Goal: Task Accomplishment & Management: Manage account settings

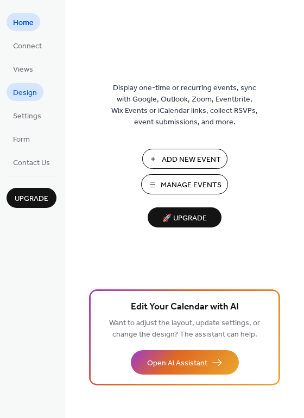
click at [39, 91] on link "Design" at bounding box center [25, 92] width 37 height 18
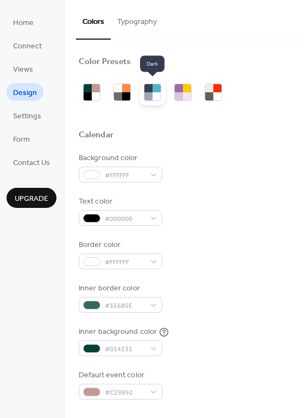
click at [149, 92] on div at bounding box center [148, 96] width 8 height 8
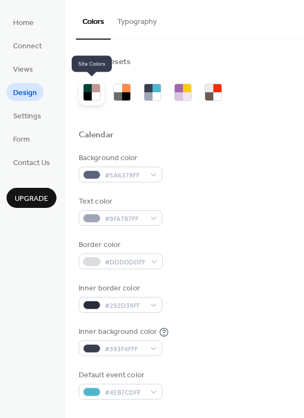
click at [99, 91] on div at bounding box center [96, 88] width 8 height 8
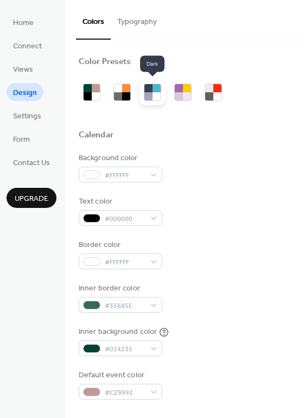
click at [156, 95] on div at bounding box center [157, 96] width 8 height 8
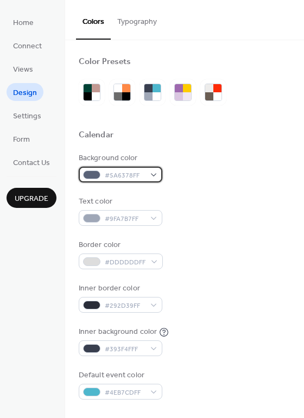
click at [153, 171] on div "#5A6378FF" at bounding box center [121, 175] width 84 height 16
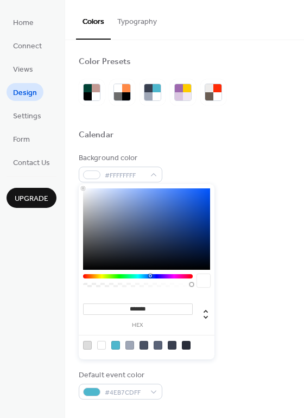
drag, startPoint x: 96, startPoint y: 200, endPoint x: 73, endPoint y: 183, distance: 27.9
click at [73, 183] on body "Home Connect Views Design Settings Form Contact Us Upgrade Design Upgrade Color…" at bounding box center [152, 209] width 304 height 418
click at [87, 193] on div at bounding box center [146, 228] width 127 height 81
type input "*******"
drag, startPoint x: 87, startPoint y: 193, endPoint x: 86, endPoint y: 229, distance: 35.8
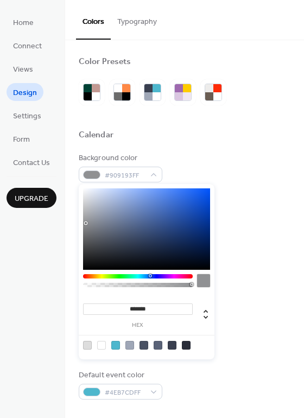
click at [86, 224] on div at bounding box center [86, 223] width 2 height 2
click at [86, 229] on div at bounding box center [86, 229] width 2 height 2
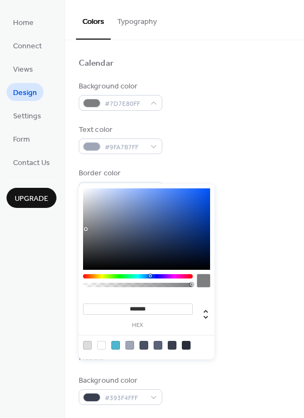
scroll to position [87, 0]
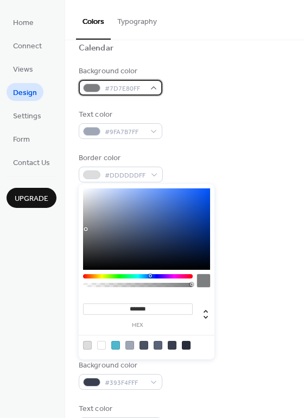
click at [156, 92] on div "#7D7E80FF" at bounding box center [121, 88] width 84 height 16
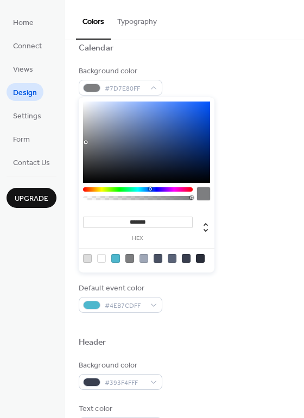
click at [100, 123] on div at bounding box center [146, 142] width 127 height 81
click at [157, 118] on div at bounding box center [146, 142] width 127 height 81
type input "*******"
click at [91, 110] on div at bounding box center [146, 142] width 127 height 81
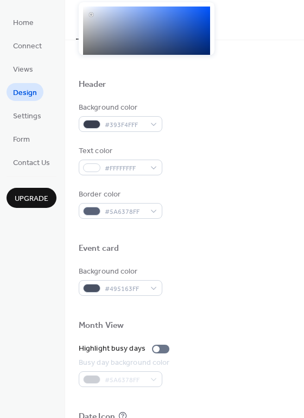
scroll to position [347, 0]
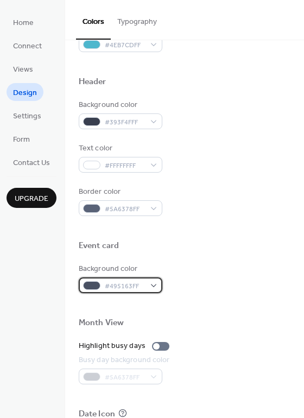
click at [157, 287] on div "#495163FF" at bounding box center [121, 285] width 84 height 16
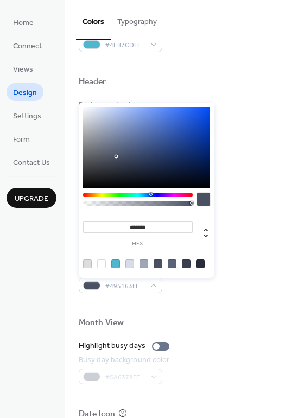
click at [130, 265] on div at bounding box center [129, 263] width 9 height 9
click at [100, 161] on div at bounding box center [146, 147] width 127 height 81
click at [131, 130] on div at bounding box center [146, 147] width 127 height 81
click at [155, 149] on div at bounding box center [146, 147] width 127 height 81
type input "*******"
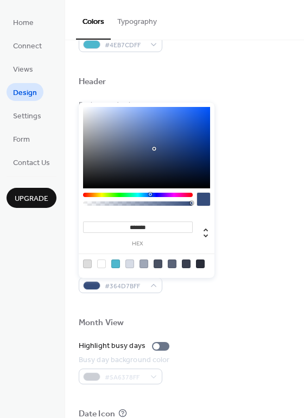
click at [118, 146] on div at bounding box center [146, 147] width 127 height 81
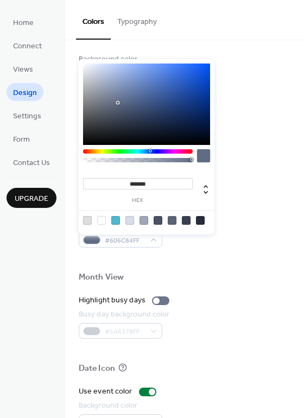
scroll to position [377, 0]
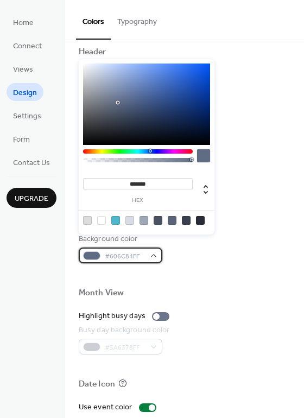
click at [119, 257] on span "#606C84FF" at bounding box center [125, 256] width 40 height 11
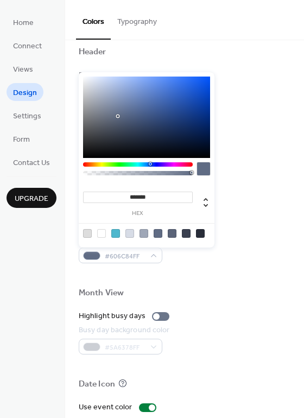
click at [124, 133] on div at bounding box center [146, 117] width 127 height 81
click at [91, 131] on div at bounding box center [146, 117] width 127 height 81
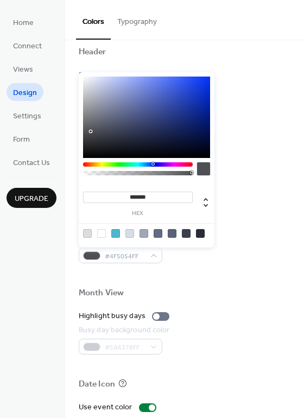
click at [94, 103] on div at bounding box center [146, 117] width 127 height 81
type input "*******"
click at [94, 96] on div at bounding box center [146, 117] width 127 height 81
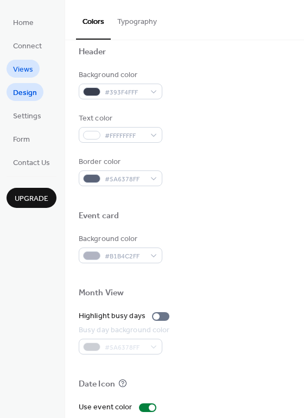
click at [30, 70] on span "Views" at bounding box center [23, 69] width 20 height 11
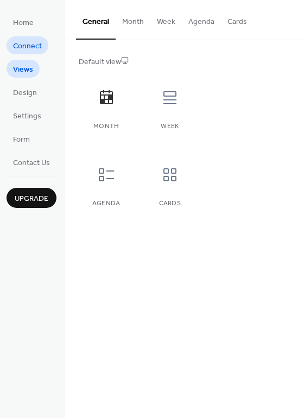
click at [29, 50] on span "Connect" at bounding box center [27, 46] width 29 height 11
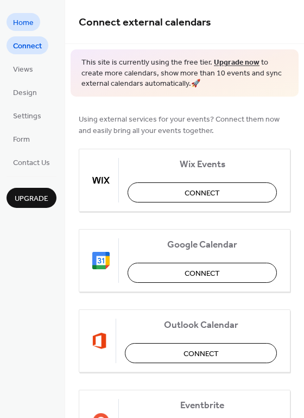
click at [26, 26] on span "Home" at bounding box center [23, 22] width 21 height 11
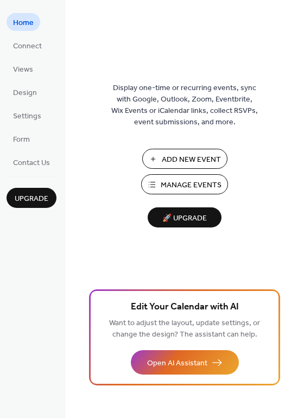
click at [187, 185] on span "Manage Events" at bounding box center [191, 185] width 61 height 11
click at [31, 51] on span "Connect" at bounding box center [27, 46] width 29 height 11
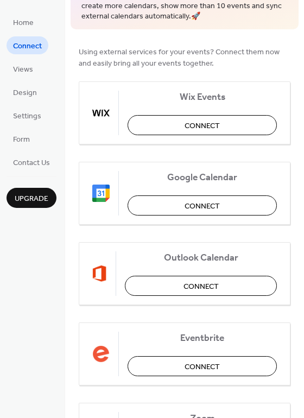
scroll to position [43, 0]
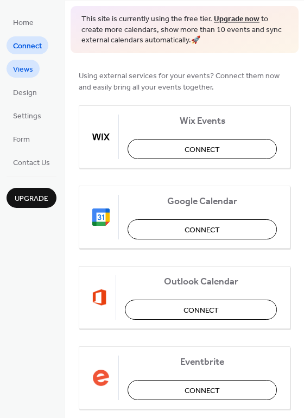
click at [33, 69] on link "Views" at bounding box center [23, 69] width 33 height 18
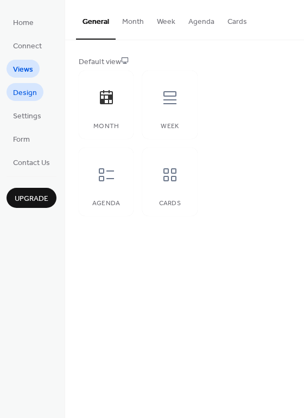
click at [24, 94] on span "Design" at bounding box center [25, 92] width 24 height 11
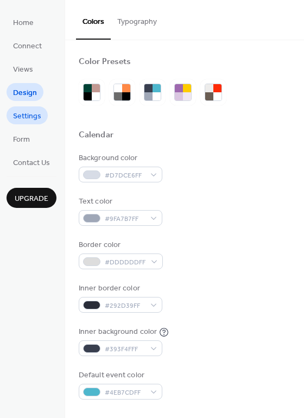
click at [30, 112] on span "Settings" at bounding box center [27, 116] width 28 height 11
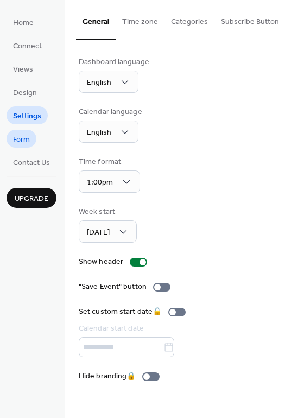
click at [26, 136] on span "Form" at bounding box center [21, 139] width 17 height 11
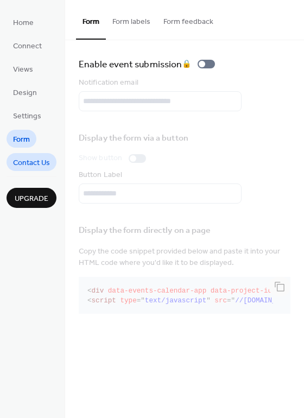
click at [28, 157] on span "Contact Us" at bounding box center [31, 162] width 37 height 11
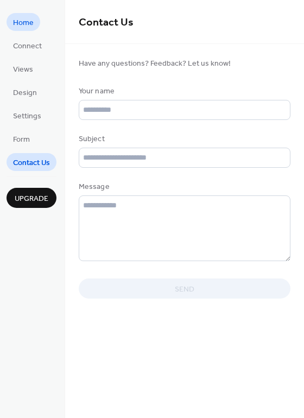
click at [27, 22] on span "Home" at bounding box center [23, 22] width 21 height 11
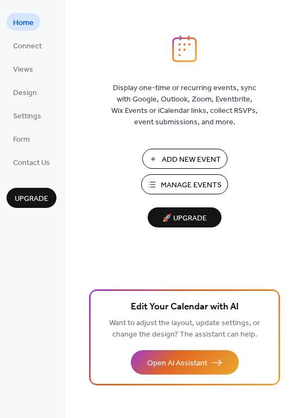
click at [164, 184] on span "Manage Events" at bounding box center [191, 185] width 61 height 11
click at [179, 219] on span "🚀 Upgrade" at bounding box center [184, 218] width 61 height 15
click at [37, 55] on ul "Home Connect Views Design Settings Form Contact Us" at bounding box center [32, 92] width 50 height 158
click at [37, 49] on span "Connect" at bounding box center [27, 46] width 29 height 11
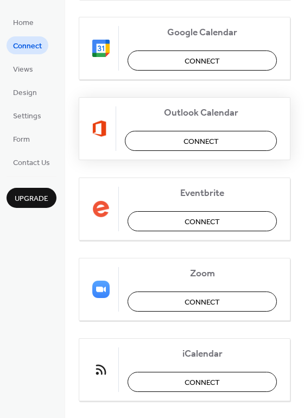
scroll to position [226, 0]
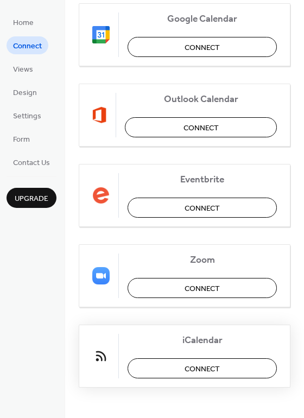
click at [191, 368] on span "Connect" at bounding box center [202, 368] width 35 height 11
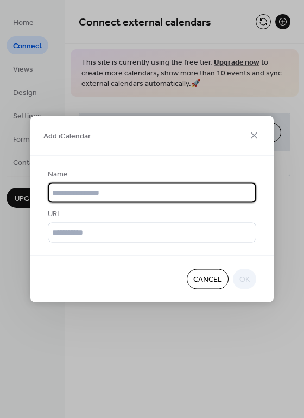
scroll to position [0, 0]
click at [105, 186] on input "text" at bounding box center [152, 193] width 208 height 20
type input "****"
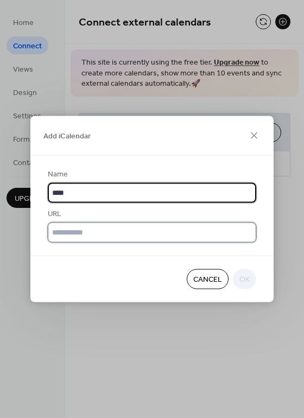
drag, startPoint x: 96, startPoint y: 222, endPoint x: 100, endPoint y: 227, distance: 6.6
click at [100, 227] on input "text" at bounding box center [152, 233] width 208 height 20
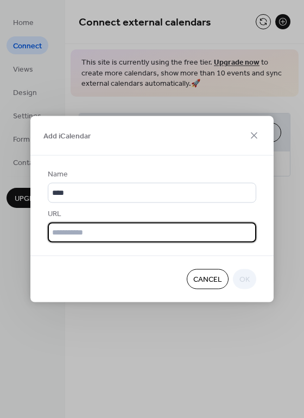
click at [100, 229] on input "text" at bounding box center [152, 233] width 208 height 20
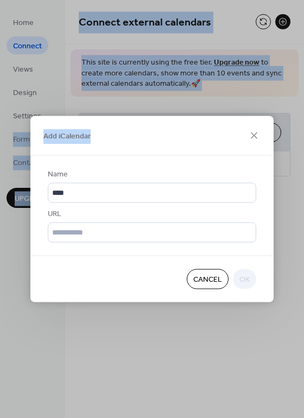
drag, startPoint x: 163, startPoint y: 130, endPoint x: -322, endPoint y: 137, distance: 484.8
click at [0, 137] on html "Home Connect Views Design Settings Form Contact Us Upgrade Connect Upgrade Conn…" at bounding box center [152, 209] width 304 height 418
click at [210, 286] on span "Cancel" at bounding box center [207, 279] width 29 height 11
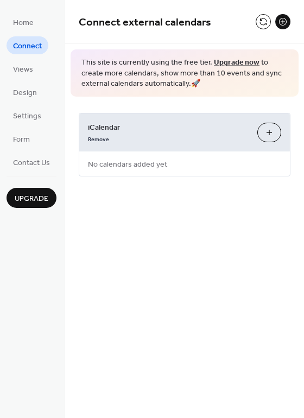
click at [136, 242] on div "Connect external calendars This site is currently using the free tier. Upgrade …" at bounding box center [184, 209] width 239 height 418
click at [272, 135] on button "Add iCalendar" at bounding box center [269, 133] width 24 height 20
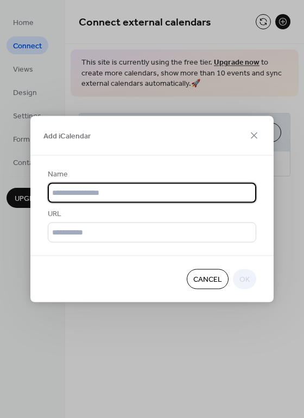
click at [212, 279] on span "Cancel" at bounding box center [207, 279] width 29 height 11
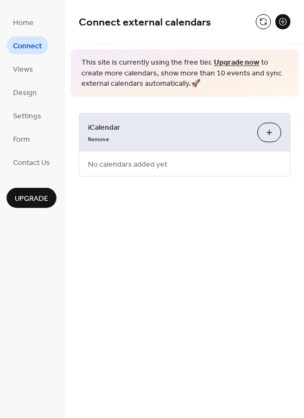
click at [173, 236] on div "Connect external calendars This site is currently using the free tier. Upgrade …" at bounding box center [184, 209] width 239 height 418
click at [22, 48] on span "Connect" at bounding box center [27, 46] width 29 height 11
click at [279, 21] on button at bounding box center [282, 21] width 15 height 15
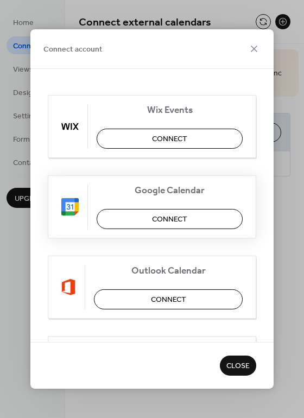
click at [162, 223] on span "Connect" at bounding box center [169, 219] width 35 height 11
click at [255, 50] on icon at bounding box center [254, 48] width 13 height 13
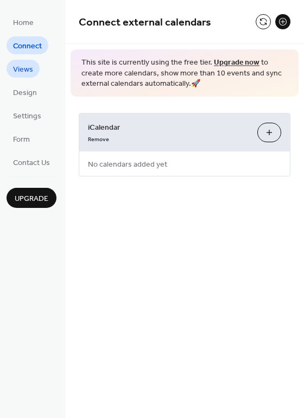
click at [28, 68] on span "Views" at bounding box center [23, 69] width 20 height 11
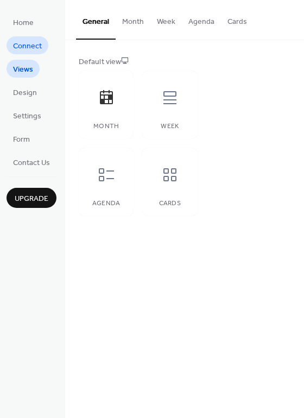
click at [26, 47] on span "Connect" at bounding box center [27, 46] width 29 height 11
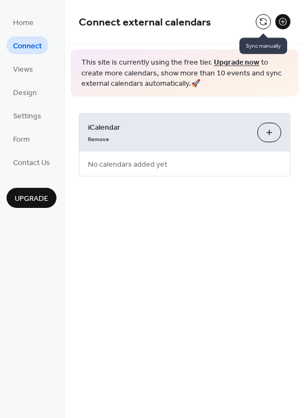
click at [269, 23] on button at bounding box center [263, 21] width 15 height 15
click at [265, 136] on button "Add iCalendar" at bounding box center [269, 133] width 24 height 20
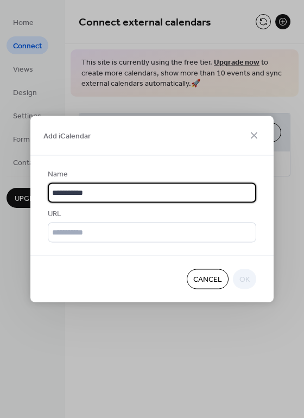
type input "**********"
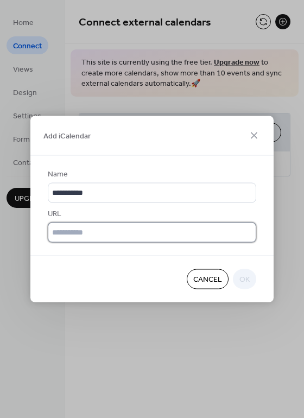
click at [80, 236] on input "text" at bounding box center [152, 233] width 208 height 20
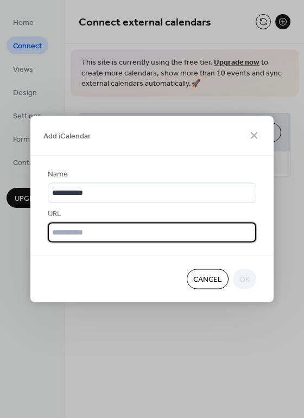
paste input "**********"
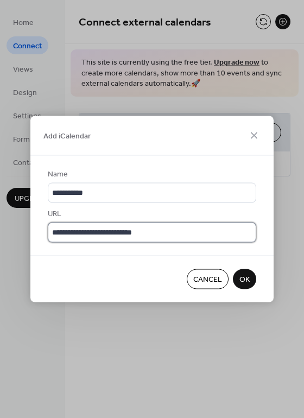
click at [179, 230] on input "**********" at bounding box center [152, 233] width 208 height 20
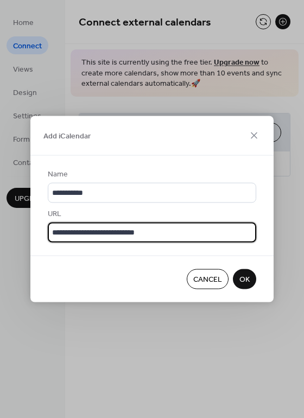
paste input "**********"
type input "**********"
click at [252, 277] on button "OK" at bounding box center [244, 279] width 23 height 20
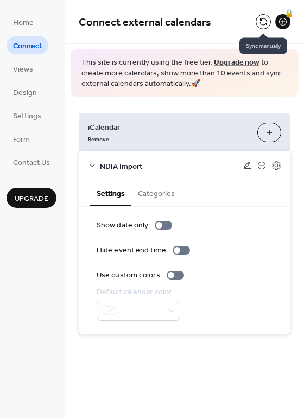
click at [256, 23] on div at bounding box center [263, 21] width 15 height 15
click at [267, 26] on button at bounding box center [263, 21] width 15 height 15
click at [272, 164] on icon at bounding box center [276, 166] width 10 height 10
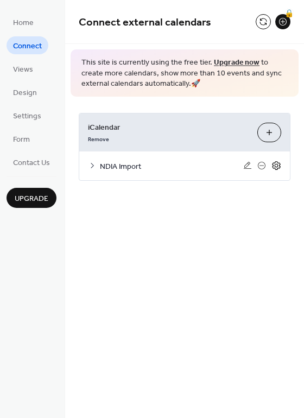
click at [276, 164] on icon at bounding box center [276, 166] width 10 height 10
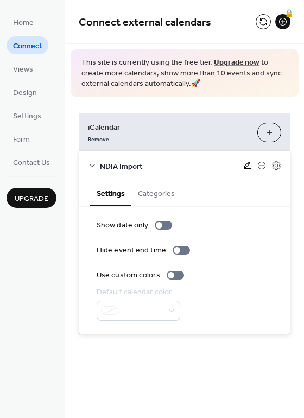
click at [245, 169] on icon at bounding box center [247, 165] width 9 height 9
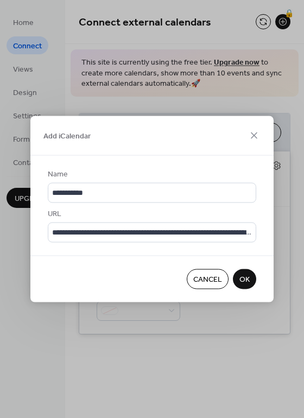
click at [213, 277] on span "Cancel" at bounding box center [207, 279] width 29 height 11
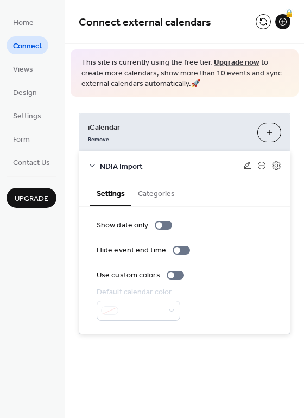
click at [154, 193] on button "Categories" at bounding box center [156, 192] width 50 height 25
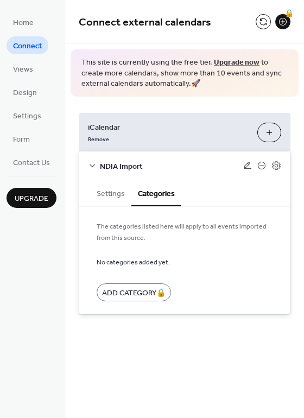
click at [115, 195] on button "Settings" at bounding box center [110, 192] width 41 height 25
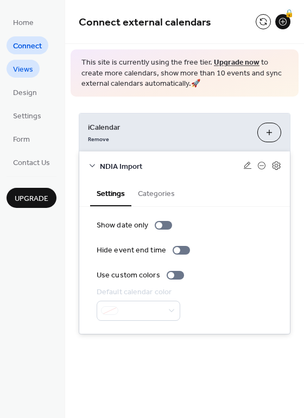
click at [31, 73] on span "Views" at bounding box center [23, 69] width 20 height 11
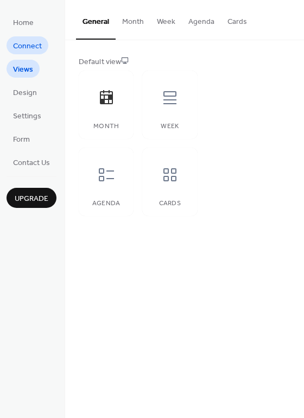
click at [30, 52] on span "Connect" at bounding box center [27, 46] width 29 height 11
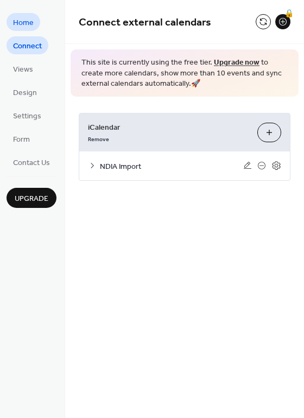
click at [24, 23] on span "Home" at bounding box center [23, 22] width 21 height 11
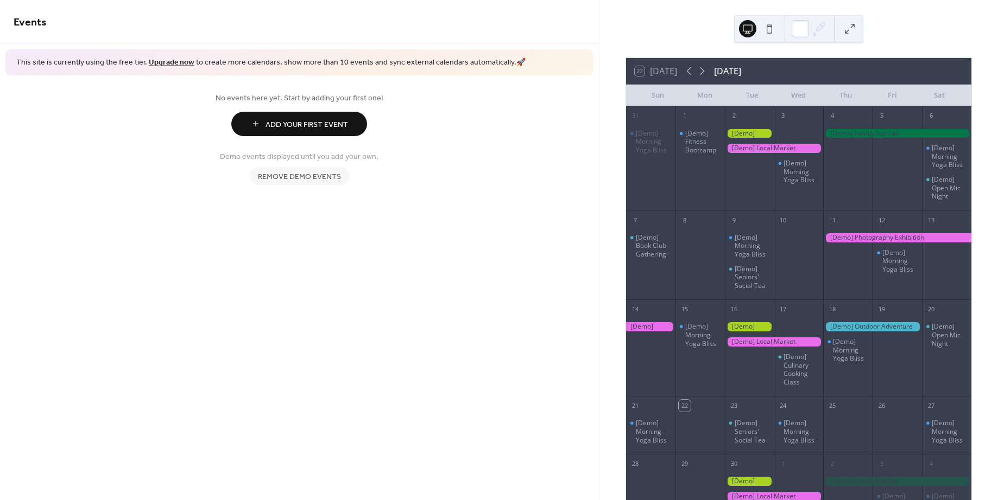
click at [312, 179] on span "Remove demo events" at bounding box center [299, 176] width 83 height 11
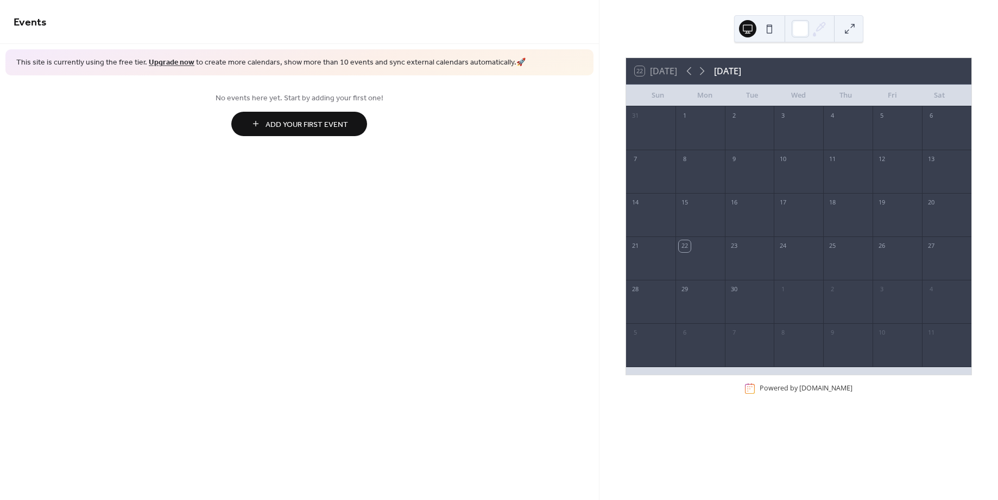
click at [296, 124] on span "Add Your First Event" at bounding box center [306, 124] width 83 height 11
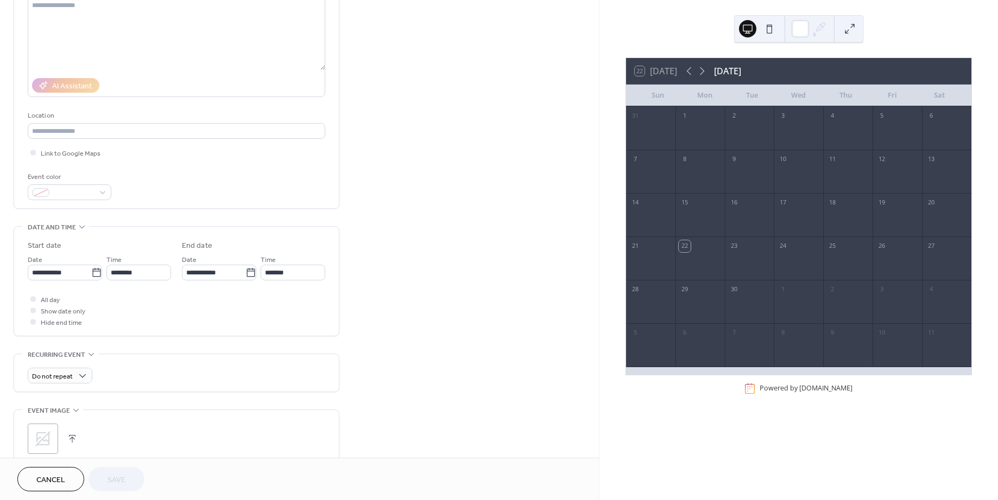
scroll to position [87, 0]
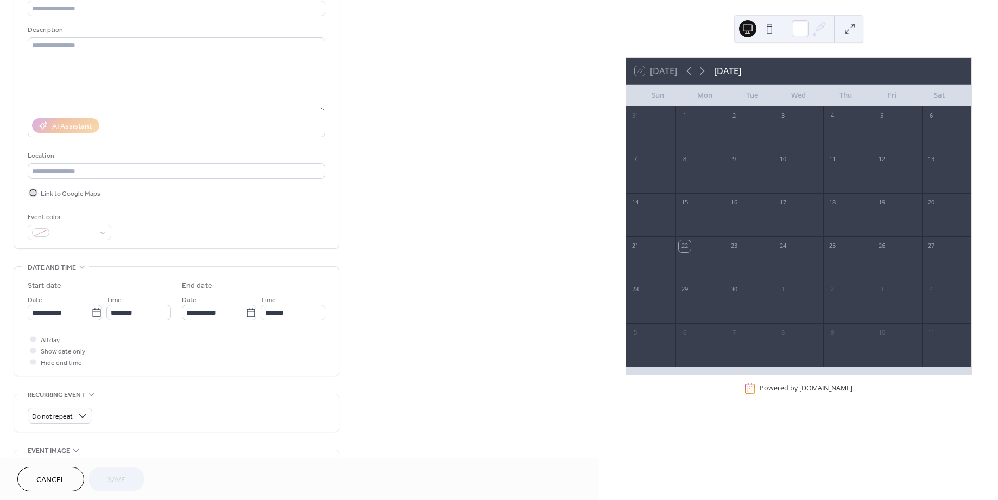
click at [77, 195] on span "Link to Google Maps" at bounding box center [71, 193] width 60 height 11
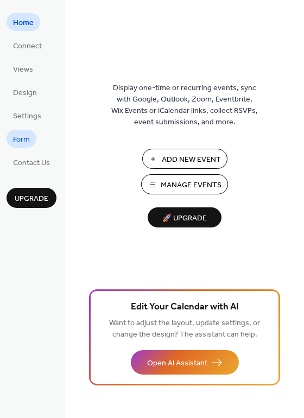
click at [23, 142] on span "Form" at bounding box center [21, 139] width 17 height 11
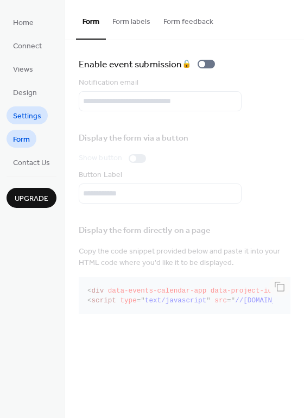
click at [28, 117] on span "Settings" at bounding box center [27, 116] width 28 height 11
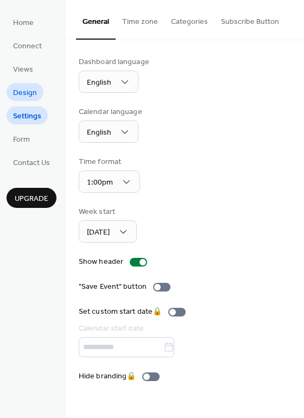
click at [30, 88] on span "Design" at bounding box center [25, 92] width 24 height 11
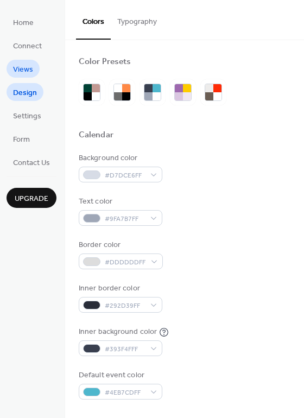
click at [24, 71] on span "Views" at bounding box center [23, 69] width 20 height 11
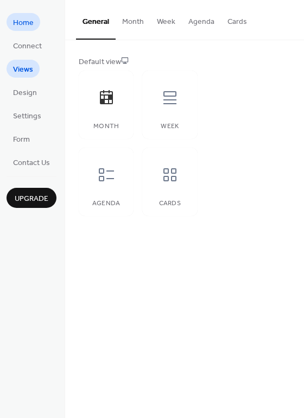
click at [24, 25] on span "Home" at bounding box center [23, 22] width 21 height 11
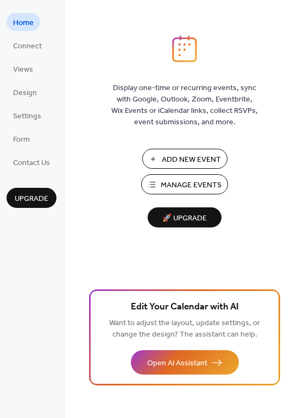
click at [163, 188] on span "Manage Events" at bounding box center [191, 185] width 61 height 11
click at [168, 156] on span "Add New Event" at bounding box center [191, 159] width 59 height 11
click at [22, 43] on span "Connect" at bounding box center [27, 46] width 29 height 11
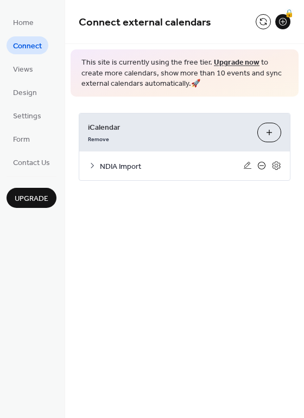
click at [263, 164] on icon at bounding box center [261, 165] width 9 height 9
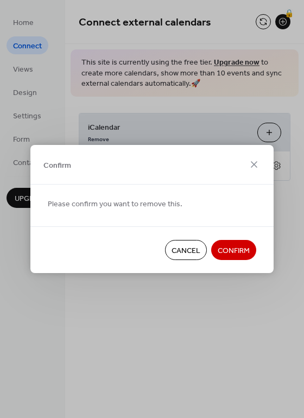
click at [233, 251] on span "Confirm" at bounding box center [234, 250] width 32 height 11
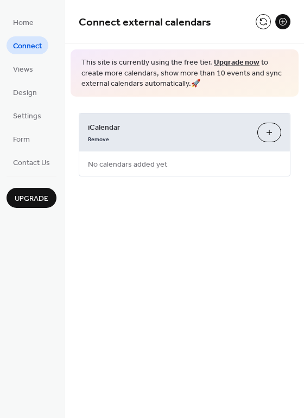
click at [174, 167] on div "iCalendar Remove Add iCalendar No calendars added yet" at bounding box center [185, 145] width 212 height 64
click at [267, 130] on button "Add iCalendar" at bounding box center [269, 133] width 24 height 20
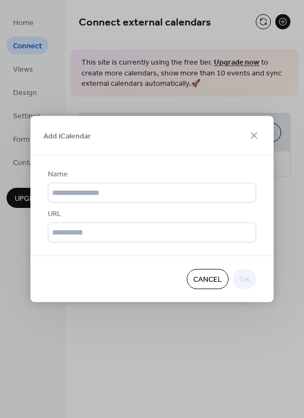
click at [219, 276] on span "Cancel" at bounding box center [207, 279] width 29 height 11
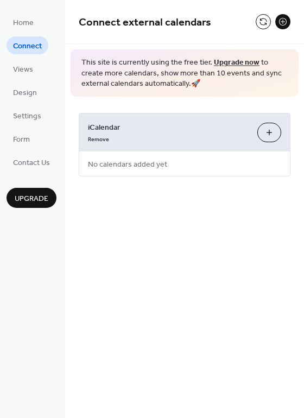
click at [281, 24] on button at bounding box center [282, 21] width 15 height 15
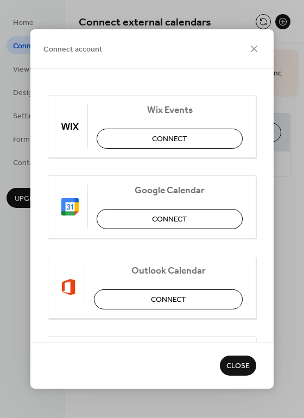
click at [245, 368] on span "Close" at bounding box center [237, 366] width 23 height 11
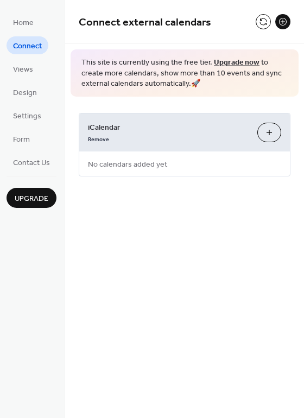
click at [278, 21] on button at bounding box center [282, 21] width 15 height 15
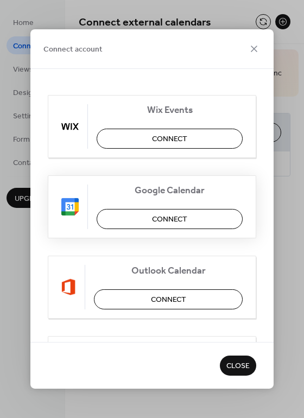
click at [175, 217] on span "Connect" at bounding box center [169, 219] width 35 height 11
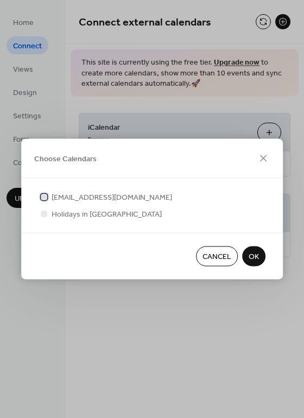
click at [46, 196] on div at bounding box center [44, 196] width 7 height 7
click at [44, 212] on div at bounding box center [44, 213] width 7 height 7
click at [44, 213] on div at bounding box center [44, 213] width 7 height 7
click at [37, 218] on div "aj.valentin@ndiatampabay.org Holidays in United States" at bounding box center [152, 206] width 262 height 54
click at [46, 214] on div at bounding box center [44, 213] width 7 height 7
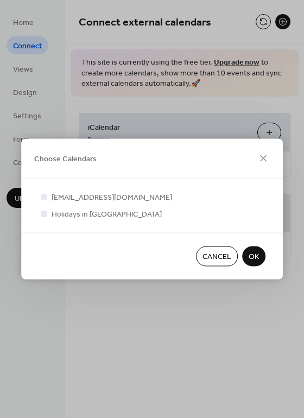
click at [46, 214] on div at bounding box center [44, 213] width 7 height 7
click at [252, 252] on span "OK" at bounding box center [254, 256] width 10 height 11
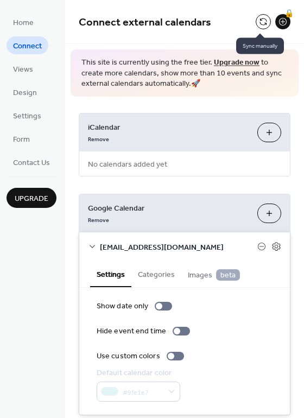
click at [257, 22] on button at bounding box center [263, 21] width 15 height 15
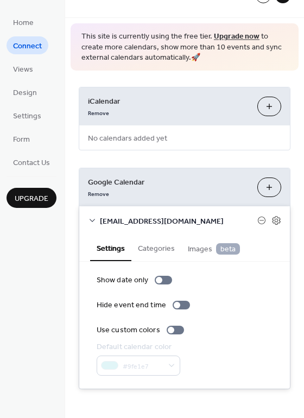
scroll to position [28, 0]
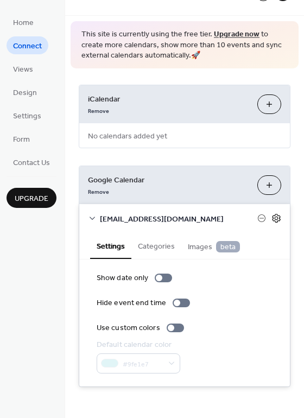
click at [276, 219] on icon at bounding box center [276, 218] width 10 height 10
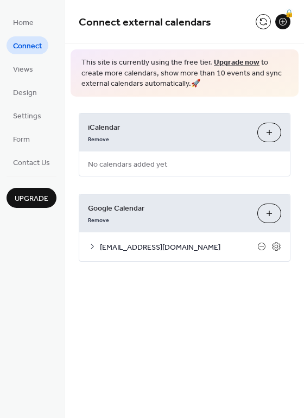
click at [230, 244] on span "aj.valentin@ndiatampabay.org" at bounding box center [178, 247] width 157 height 11
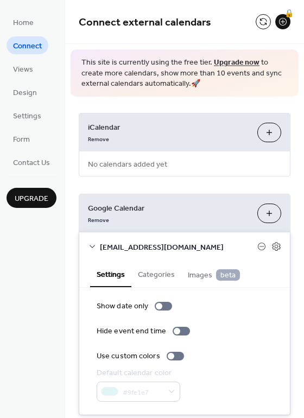
scroll to position [28, 0]
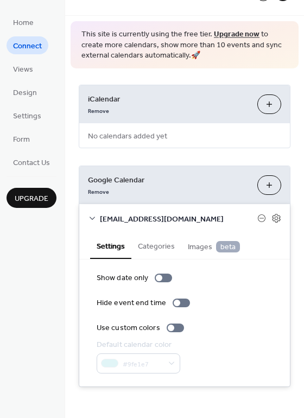
click at [165, 246] on button "Categories" at bounding box center [156, 245] width 50 height 25
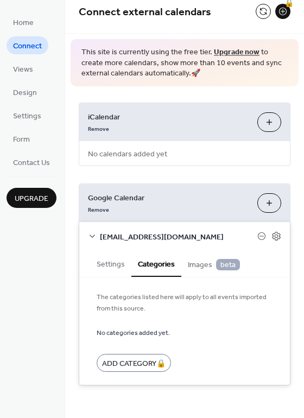
scroll to position [9, 0]
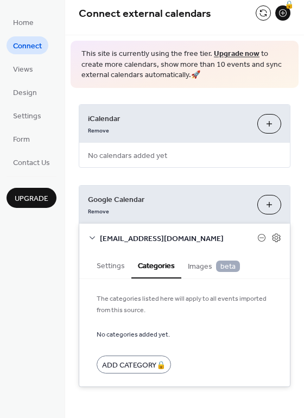
click at [197, 267] on span "Images beta" at bounding box center [214, 267] width 52 height 12
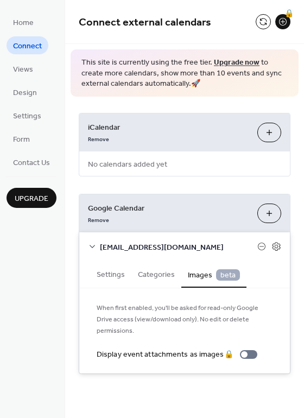
click at [117, 274] on button "Settings" at bounding box center [110, 273] width 41 height 25
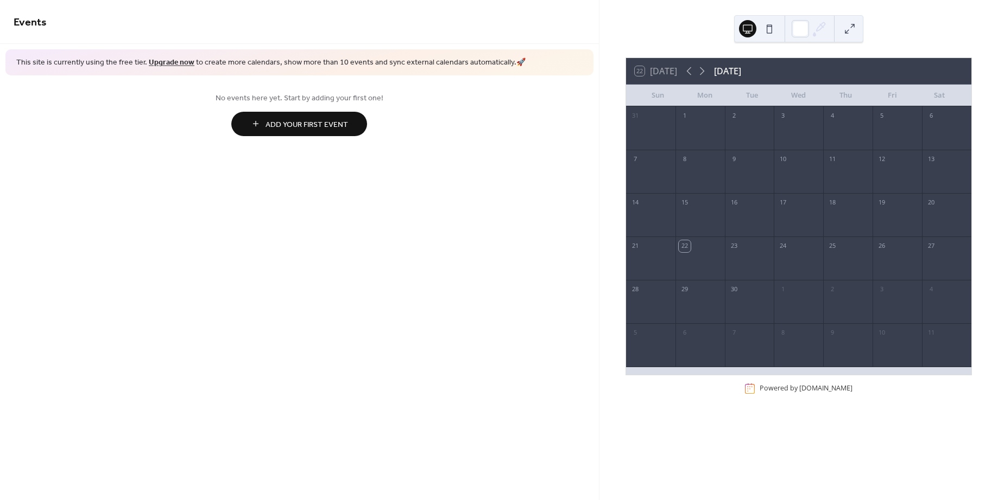
click at [407, 137] on div "No events here yet. Start by adding your first one! Add Your First Event" at bounding box center [299, 113] width 599 height 77
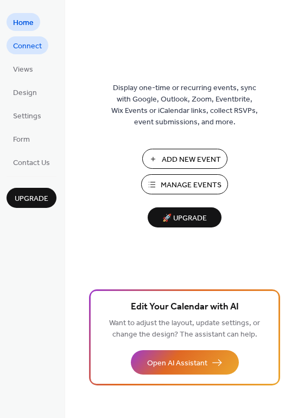
click at [20, 48] on span "Connect" at bounding box center [27, 46] width 29 height 11
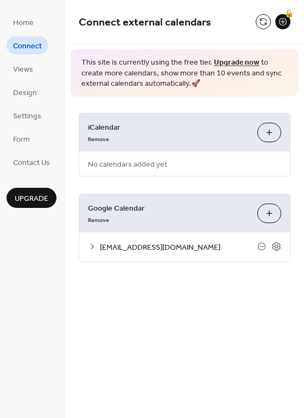
click at [149, 251] on span "aj.valentin@ndiatampabay.org" at bounding box center [178, 247] width 157 height 11
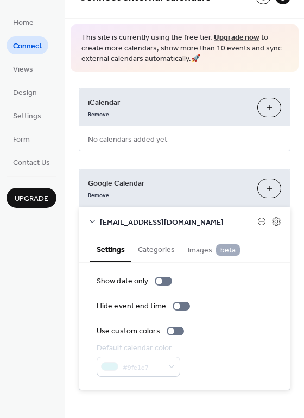
scroll to position [28, 0]
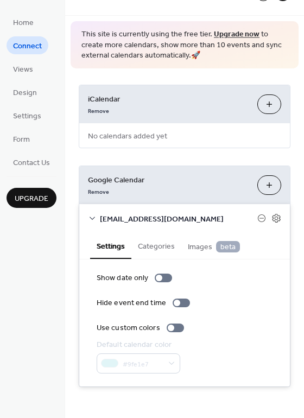
click at [190, 106] on div "Remove" at bounding box center [168, 109] width 161 height 11
click at [268, 107] on button "Add iCalendar" at bounding box center [269, 104] width 24 height 20
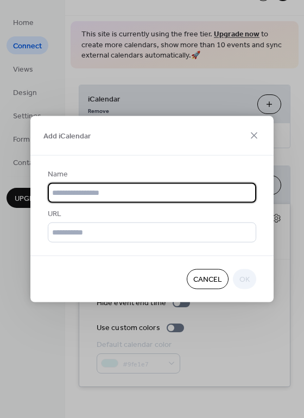
click at [199, 281] on span "Cancel" at bounding box center [207, 279] width 29 height 11
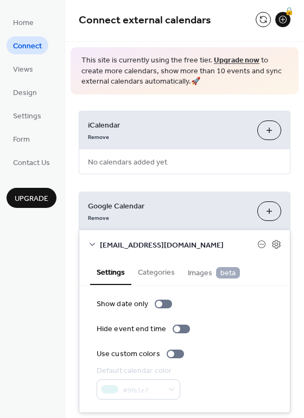
scroll to position [0, 0]
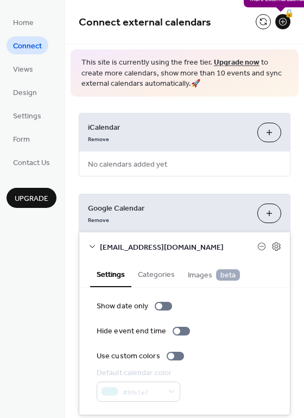
click at [282, 21] on div "🔒" at bounding box center [282, 21] width 15 height 15
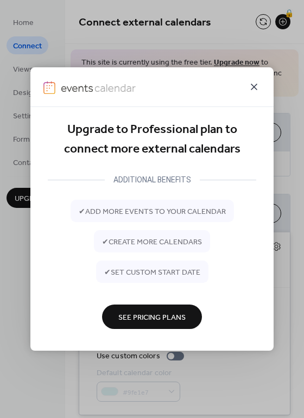
click at [251, 90] on icon at bounding box center [254, 87] width 7 height 7
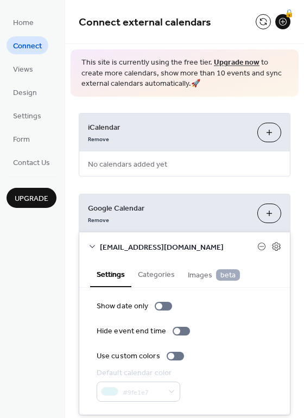
click at [189, 143] on div "Remove" at bounding box center [168, 137] width 161 height 11
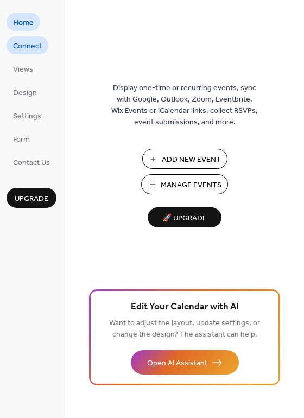
click at [36, 43] on span "Connect" at bounding box center [27, 46] width 29 height 11
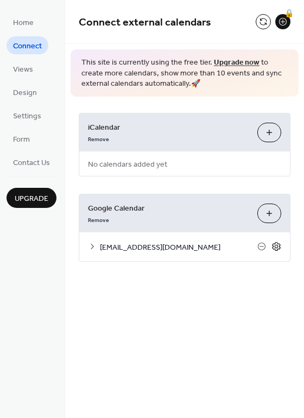
click at [272, 243] on icon at bounding box center [276, 247] width 10 height 10
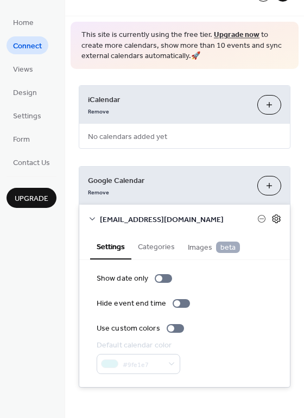
scroll to position [28, 0]
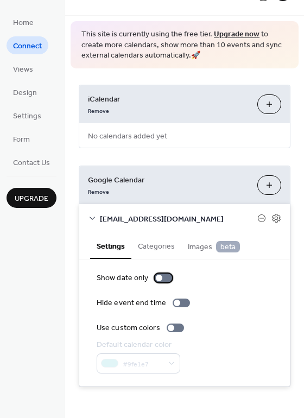
click at [163, 277] on div at bounding box center [163, 278] width 17 height 9
click at [164, 277] on div at bounding box center [167, 278] width 7 height 7
click at [161, 275] on div at bounding box center [163, 278] width 17 height 9
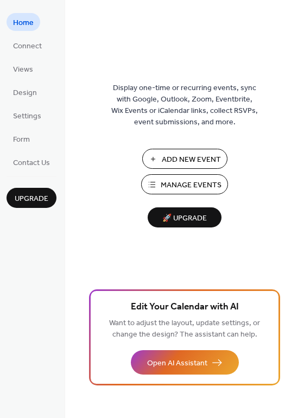
click at [182, 159] on span "Add New Event" at bounding box center [191, 159] width 59 height 11
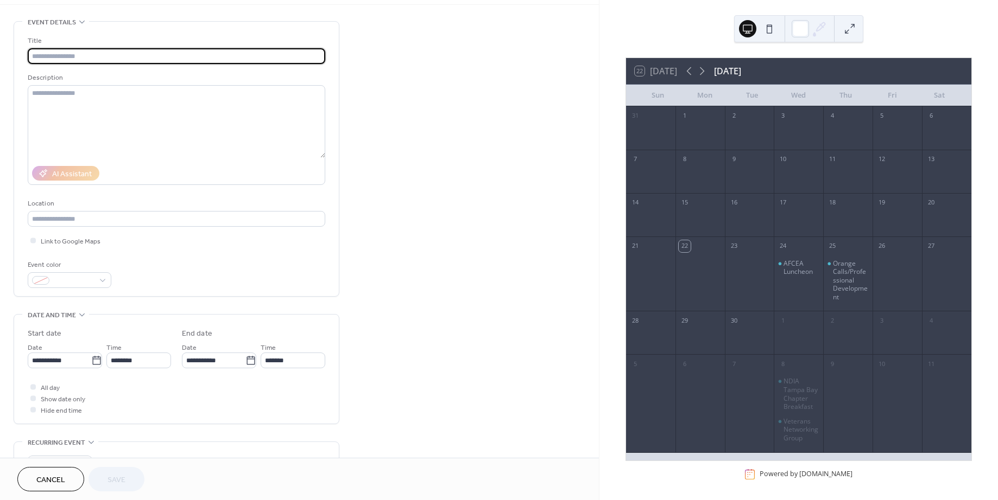
scroll to position [43, 0]
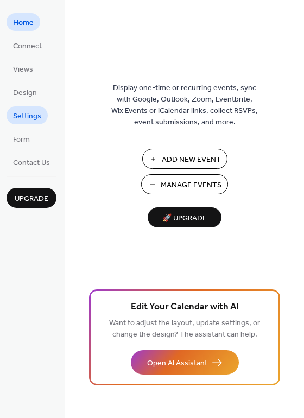
click at [17, 114] on span "Settings" at bounding box center [27, 116] width 28 height 11
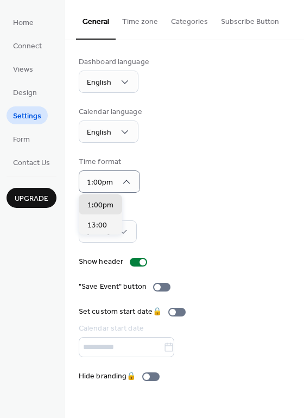
click at [249, 173] on div "Time format 1:00pm" at bounding box center [185, 174] width 212 height 36
click at [160, 286] on div at bounding box center [161, 287] width 17 height 9
click at [142, 28] on button "Time zone" at bounding box center [140, 19] width 49 height 39
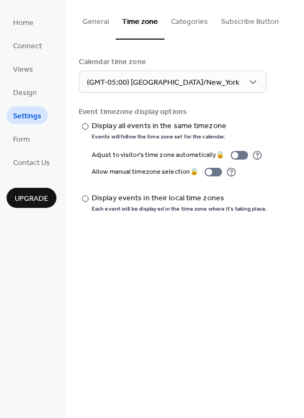
click at [180, 23] on button "Categories" at bounding box center [189, 19] width 50 height 39
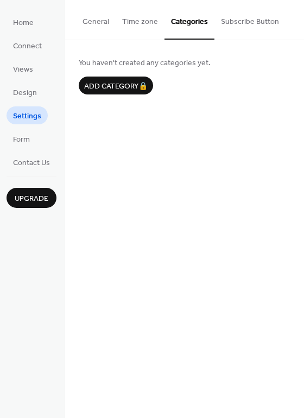
click at [234, 21] on button "Subscribe Button" at bounding box center [249, 19] width 71 height 39
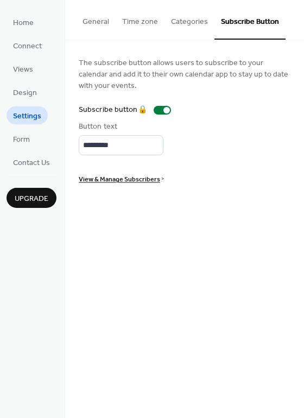
click at [185, 23] on button "Categories" at bounding box center [189, 19] width 50 height 39
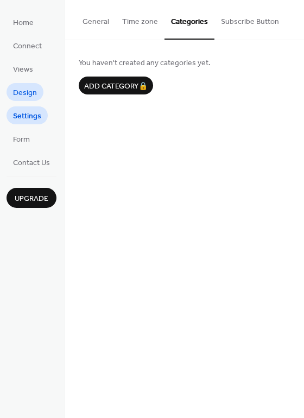
click at [24, 98] on span "Design" at bounding box center [25, 92] width 24 height 11
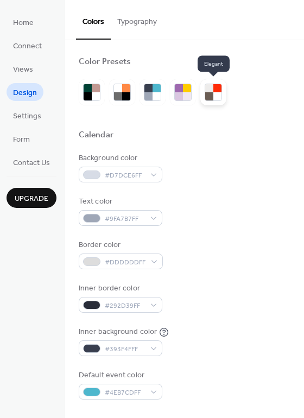
click at [208, 97] on div at bounding box center [209, 96] width 8 height 8
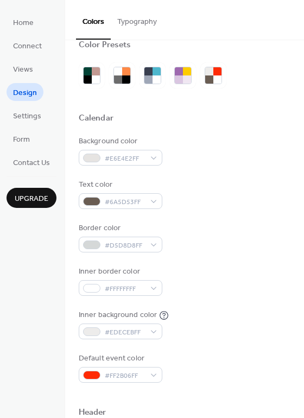
scroll to position [43, 0]
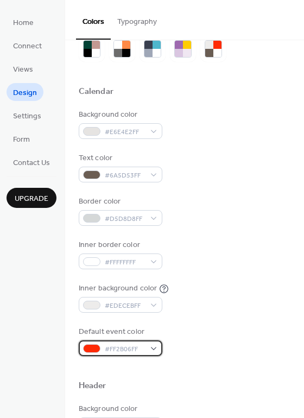
click at [153, 346] on div "#FF2B06FF" at bounding box center [121, 348] width 84 height 16
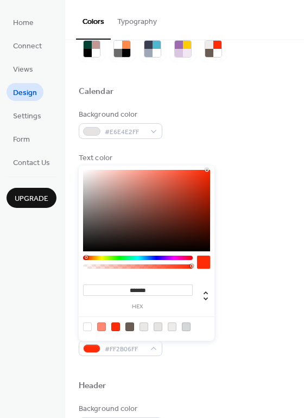
click at [201, 185] on div at bounding box center [146, 210] width 127 height 81
click at [205, 186] on div at bounding box center [146, 210] width 127 height 81
type input "*******"
click at [210, 181] on div at bounding box center [146, 210] width 127 height 81
click at [258, 104] on div at bounding box center [185, 104] width 212 height 9
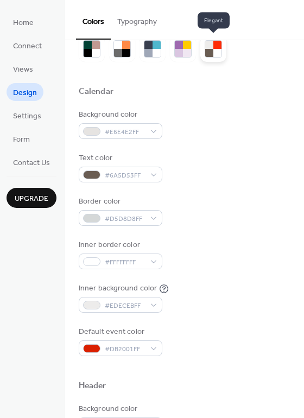
click at [214, 48] on div at bounding box center [217, 45] width 8 height 8
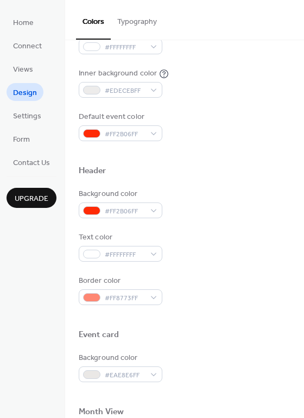
scroll to position [261, 0]
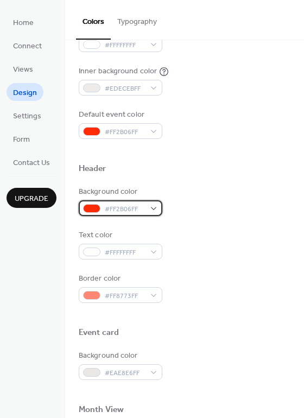
click at [155, 211] on div "#FF2B06FF" at bounding box center [121, 208] width 84 height 16
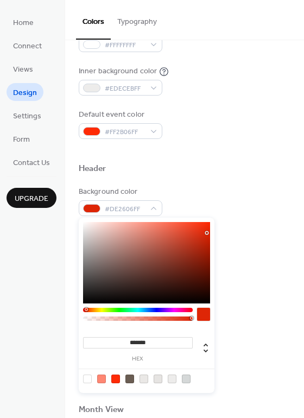
click at [207, 233] on div at bounding box center [146, 262] width 127 height 81
click at [208, 233] on div at bounding box center [208, 234] width 2 height 2
click at [210, 233] on div "******* hex" at bounding box center [147, 305] width 136 height 175
click at [208, 240] on div at bounding box center [146, 262] width 127 height 81
click at [208, 249] on div at bounding box center [146, 262] width 127 height 81
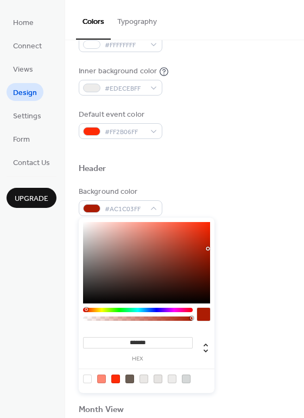
click at [206, 247] on div at bounding box center [146, 262] width 127 height 81
click at [209, 249] on div at bounding box center [146, 262] width 127 height 81
click at [212, 248] on div "******* hex" at bounding box center [147, 305] width 136 height 175
click at [211, 245] on div "******* hex" at bounding box center [147, 305] width 136 height 175
click at [210, 245] on div "******* hex" at bounding box center [147, 305] width 136 height 175
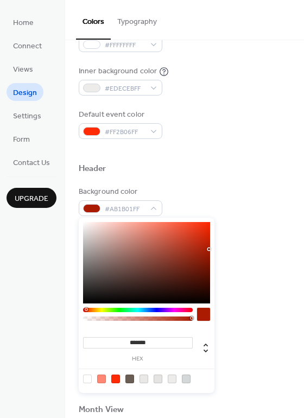
type input "*******"
click at [208, 244] on div at bounding box center [146, 262] width 127 height 81
